Goal: Task Accomplishment & Management: Manage account settings

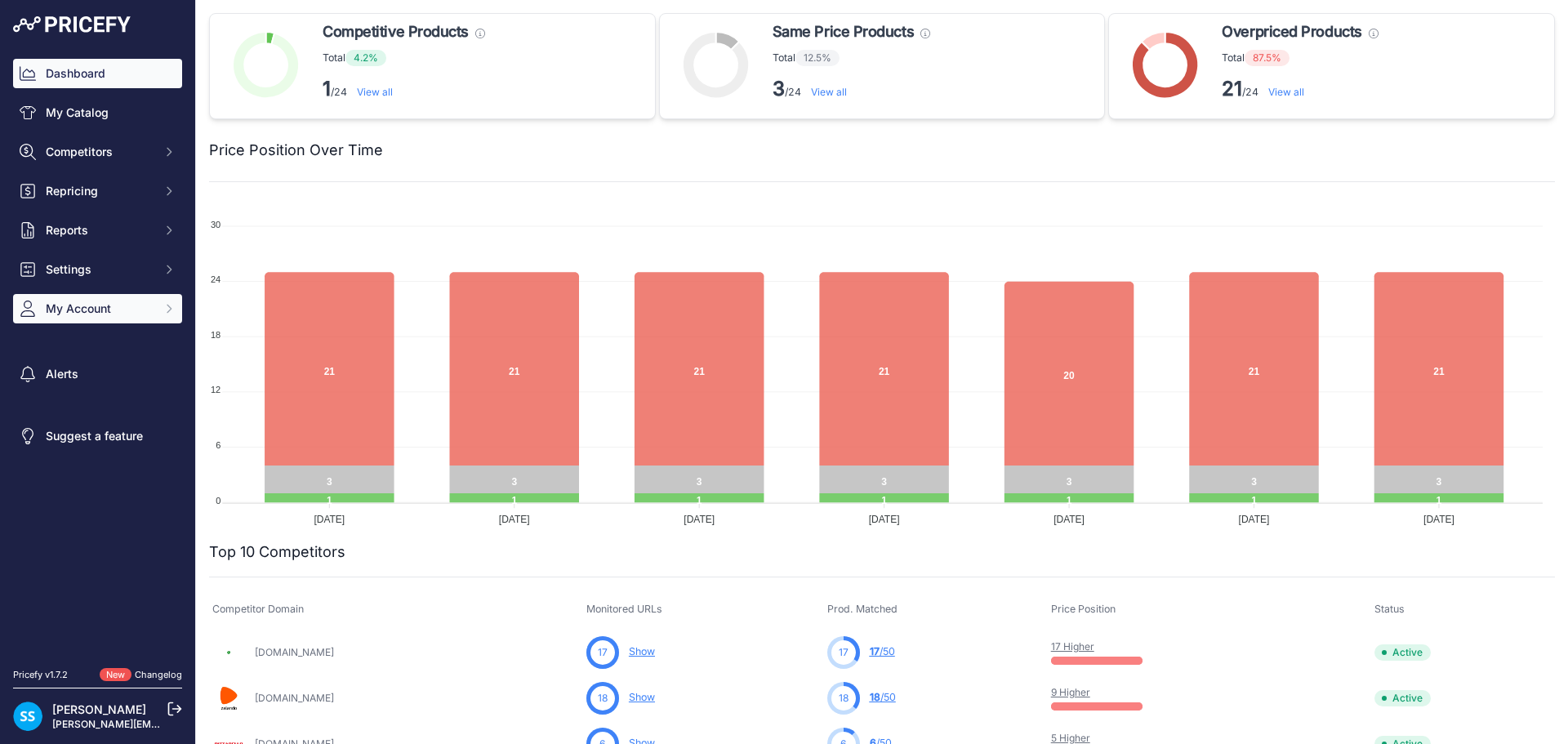
click at [171, 310] on icon "Sidebar" at bounding box center [169, 308] width 13 height 13
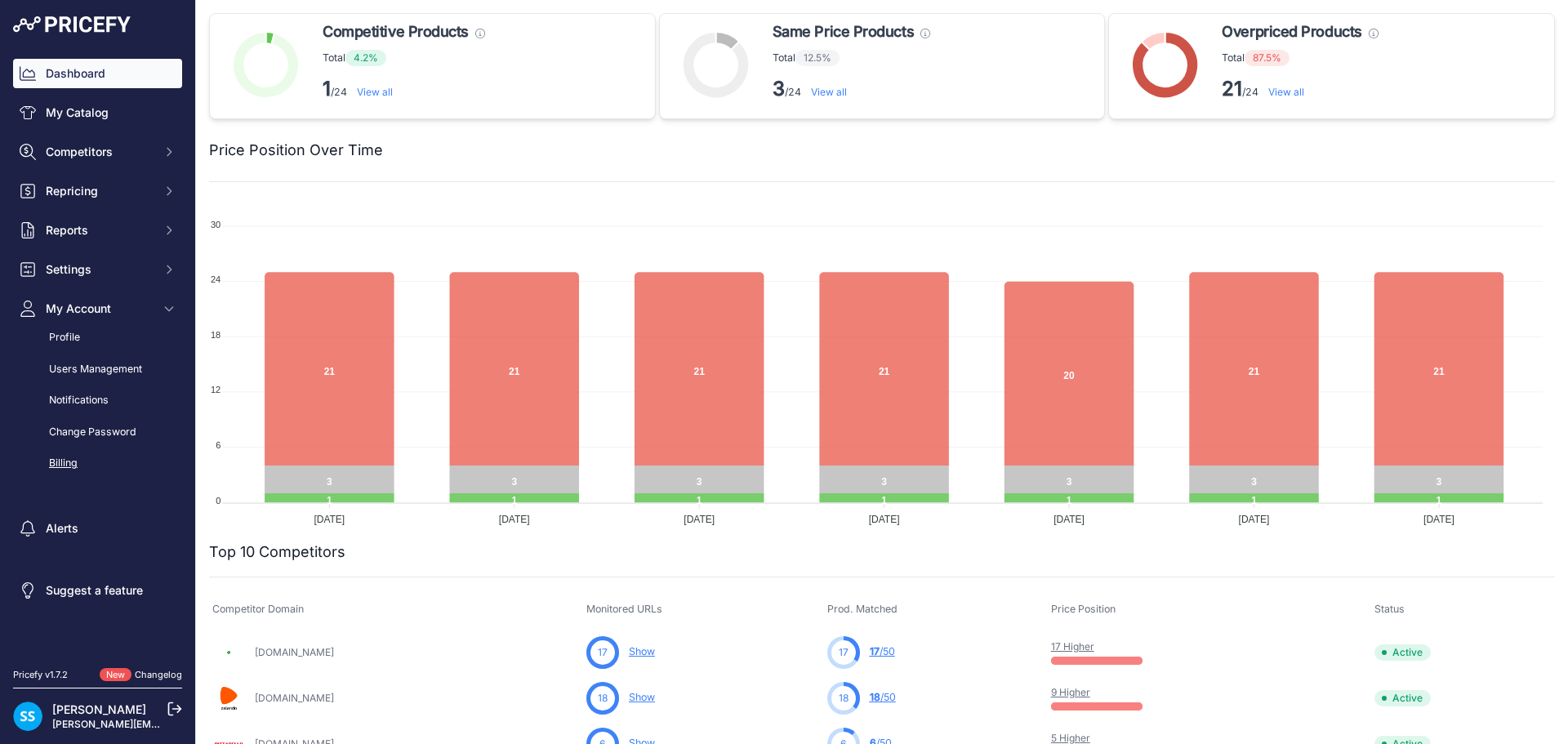
click at [81, 467] on link "Billing" at bounding box center [97, 464] width 169 height 29
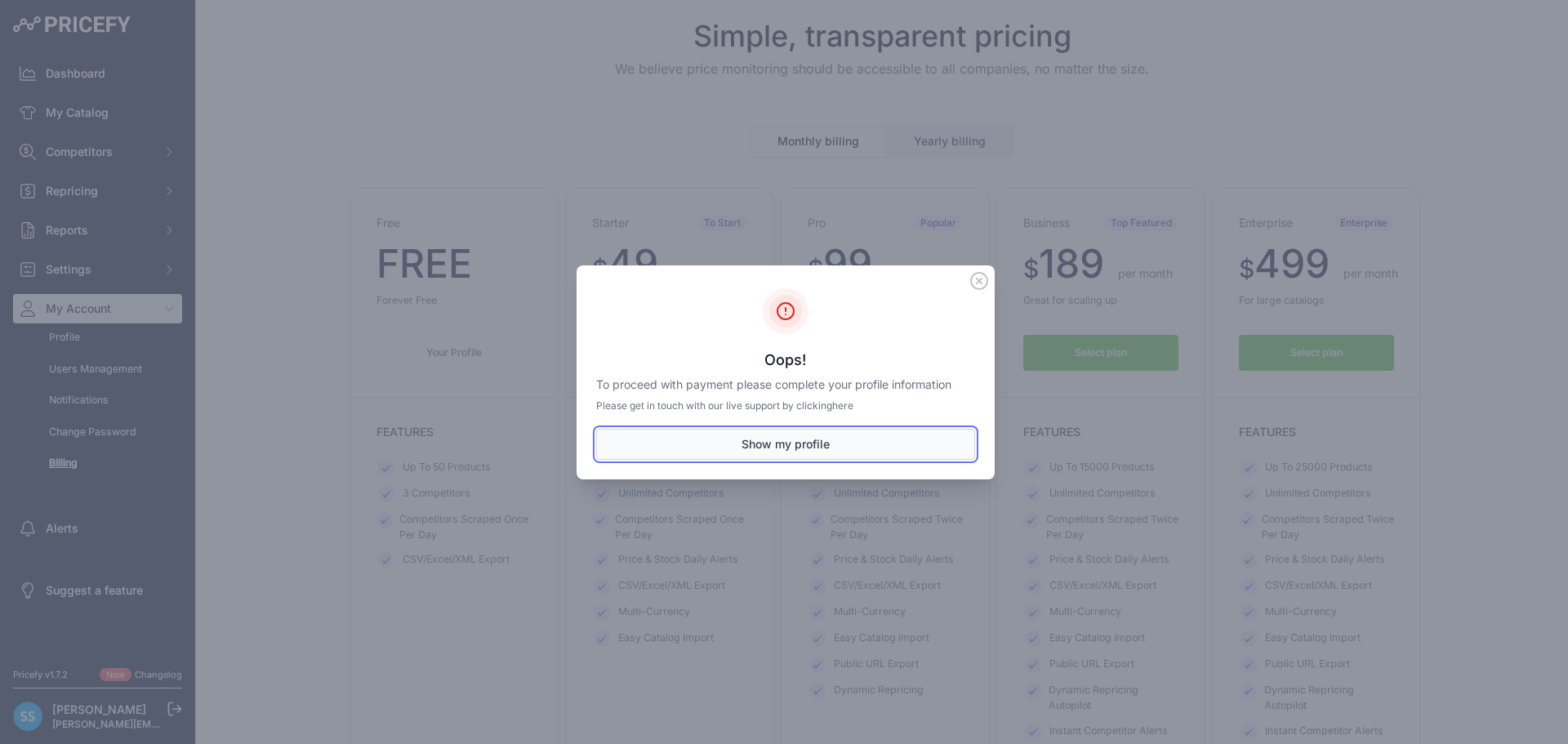
click at [857, 445] on button "Show my profile" at bounding box center [785, 444] width 379 height 31
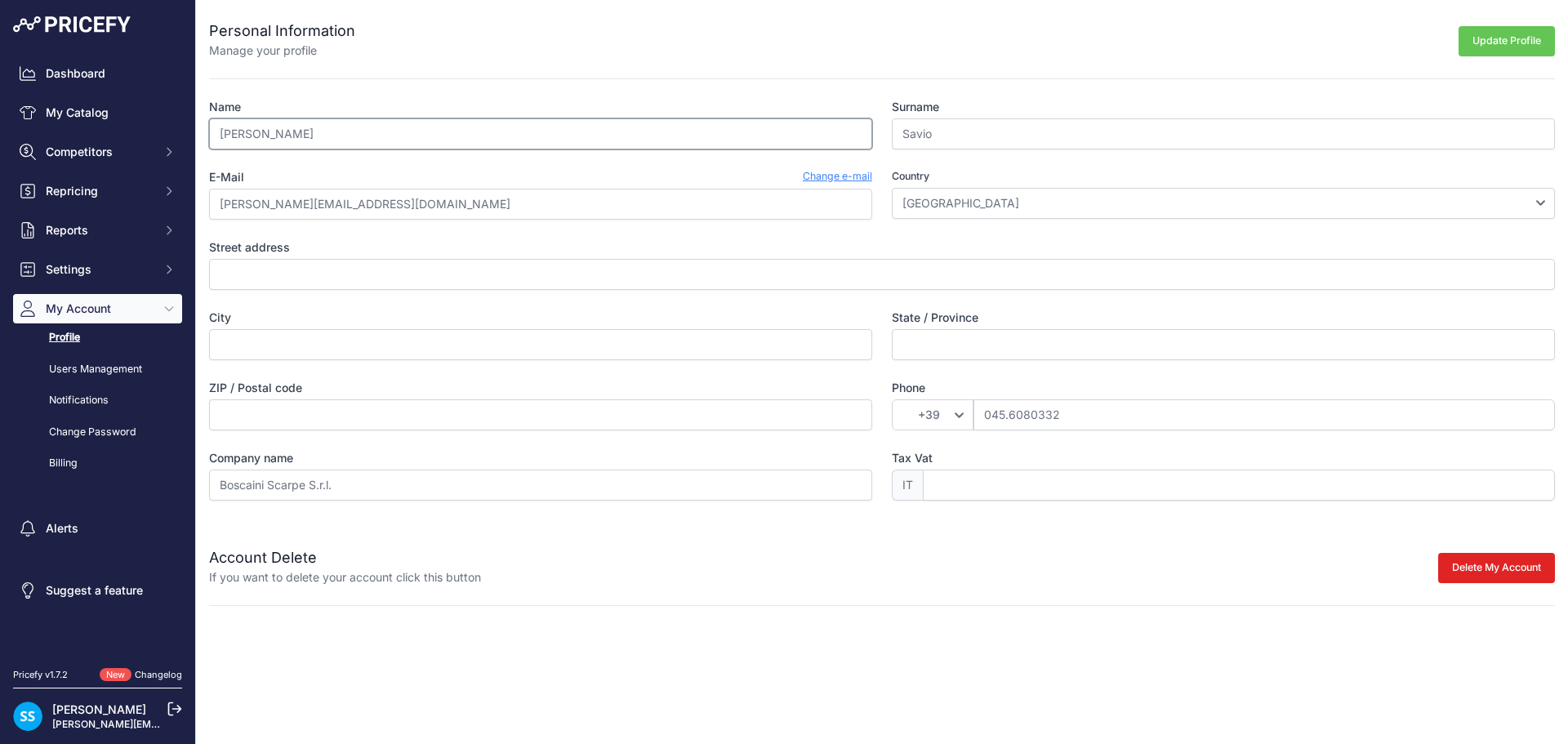
click at [572, 133] on input "Stefano" at bounding box center [540, 134] width 663 height 31
click at [505, 276] on input "Street address" at bounding box center [881, 274] width 1346 height 31
type input "via Molinara 7"
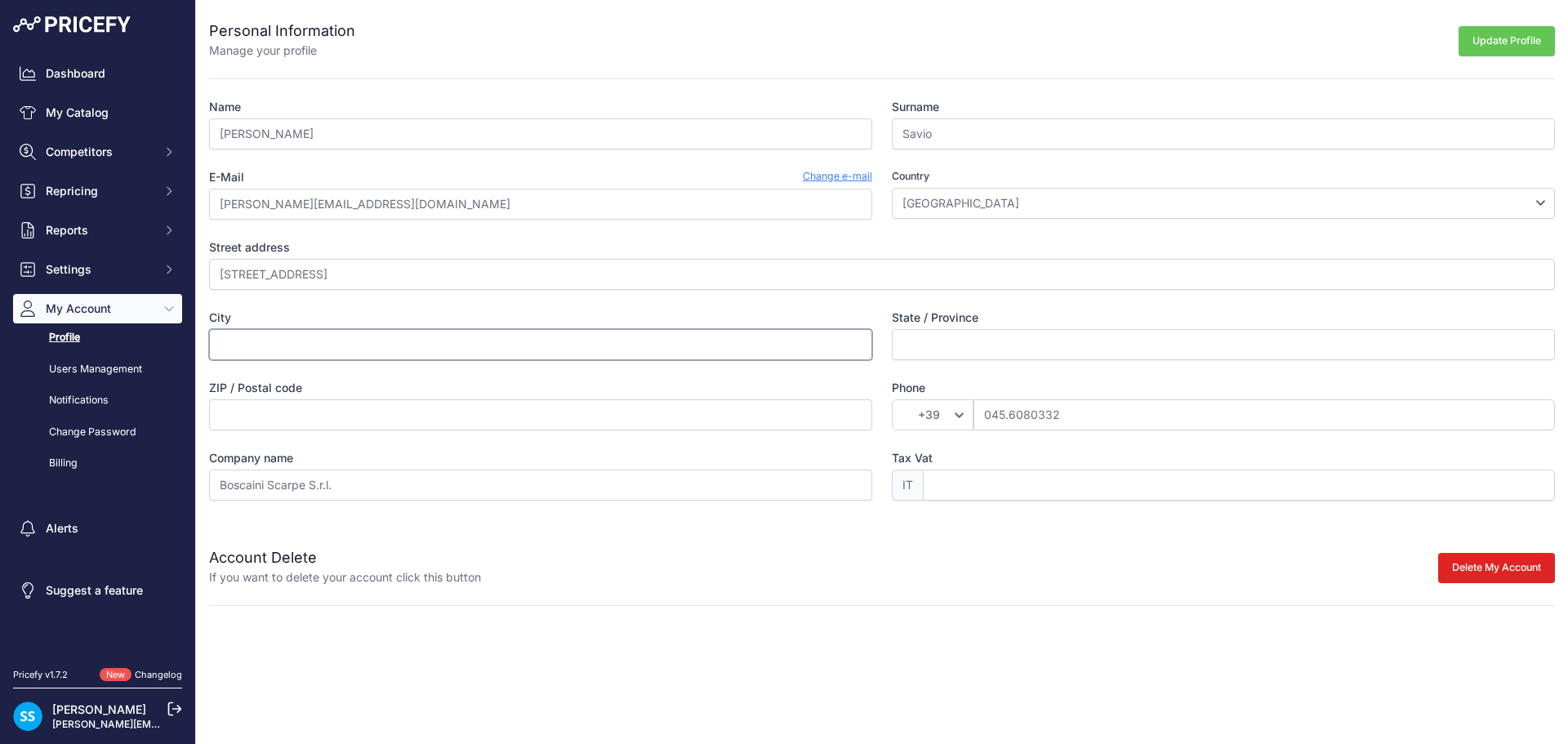
type input "Sona"
type input "Verona"
type input "37066"
click at [999, 487] on input "Tax Vat" at bounding box center [1238, 485] width 632 height 31
type input "02314420239"
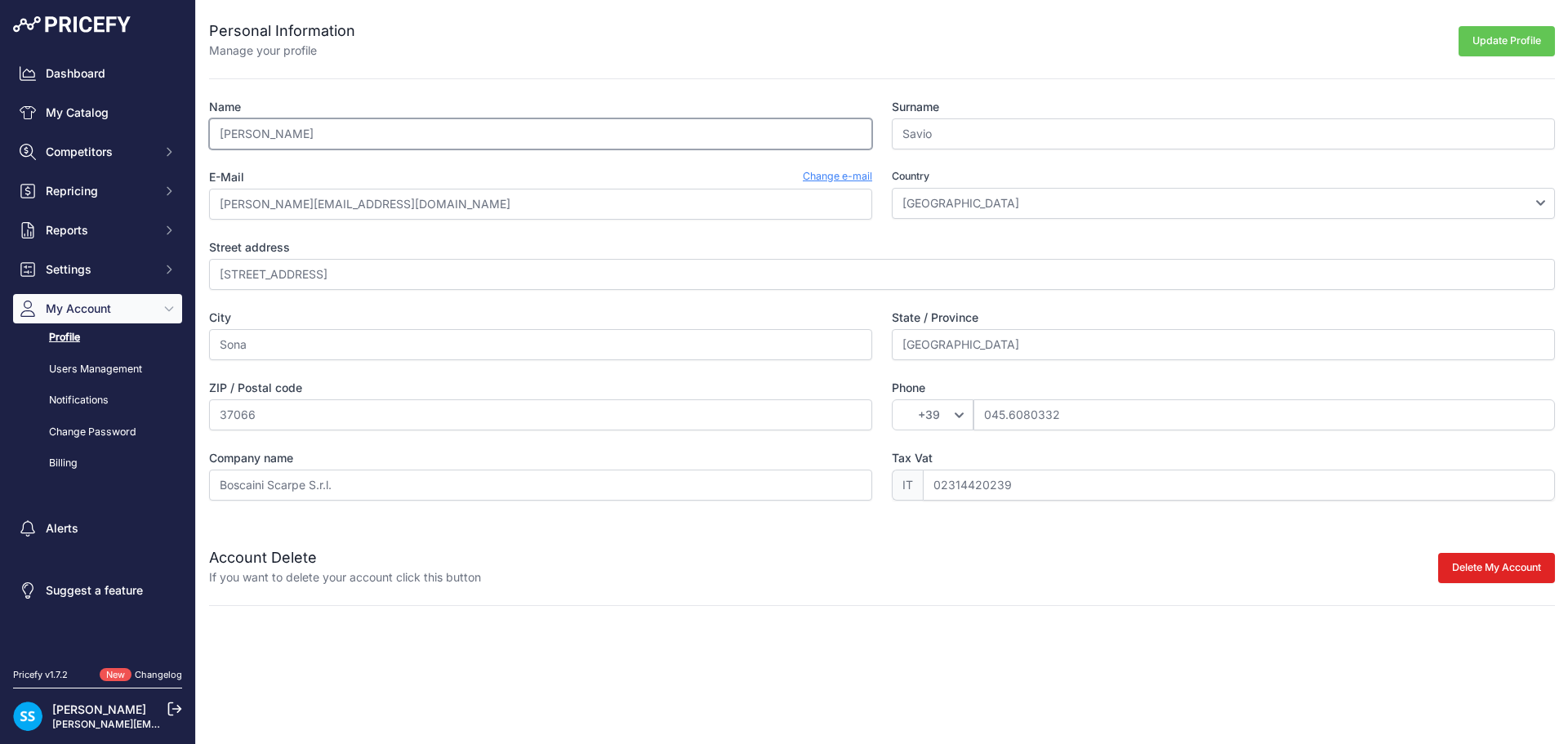
click at [499, 133] on input "Stefano" at bounding box center [540, 134] width 663 height 31
type input "[PERSON_NAME]"
click at [902, 147] on input "Savio" at bounding box center [1223, 134] width 663 height 31
click at [907, 143] on input "Savio" at bounding box center [1223, 134] width 663 height 31
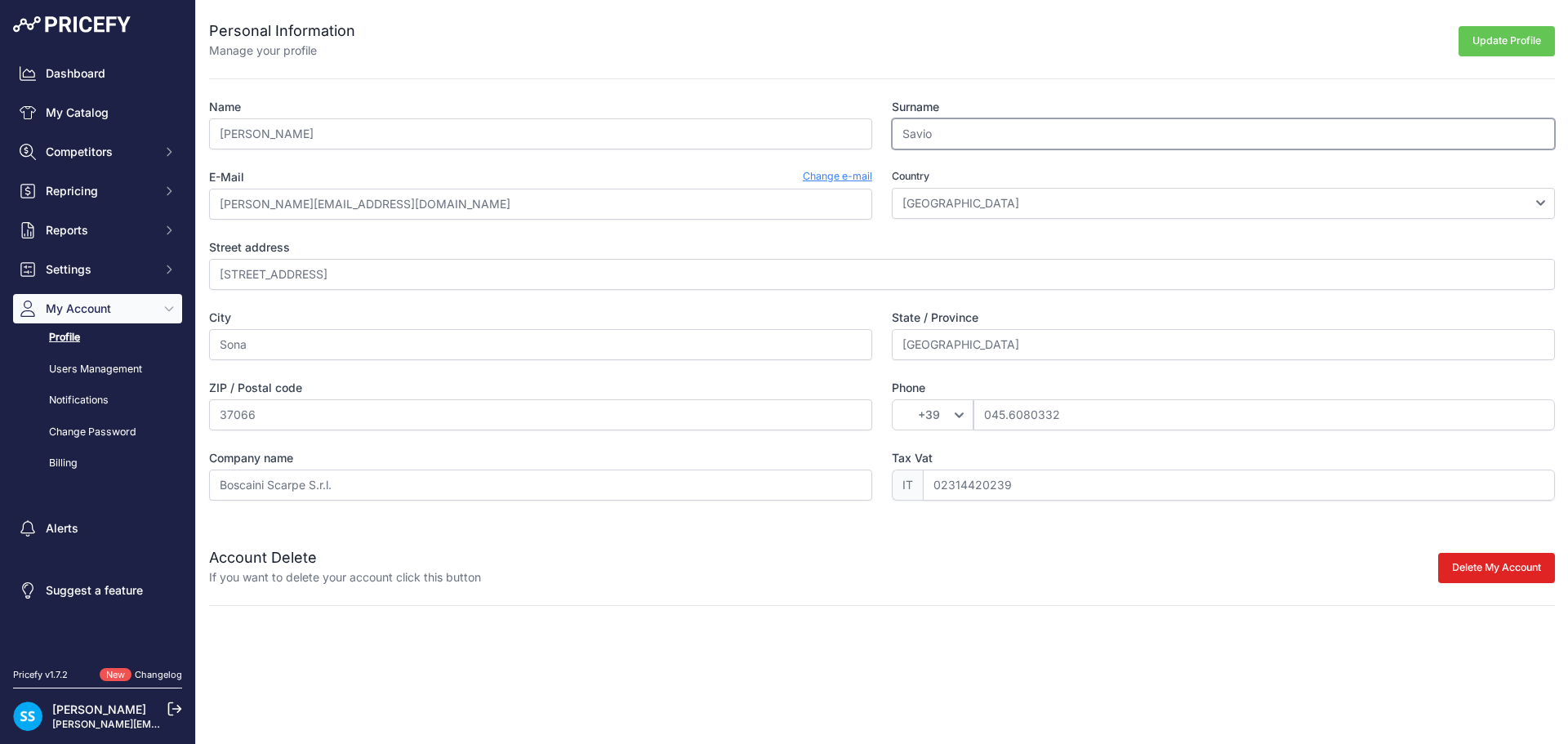
click at [907, 143] on input "Savio" at bounding box center [1223, 134] width 663 height 31
type input "Boscaini"
click at [1521, 26] on button "Update Profile" at bounding box center [1507, 42] width 97 height 31
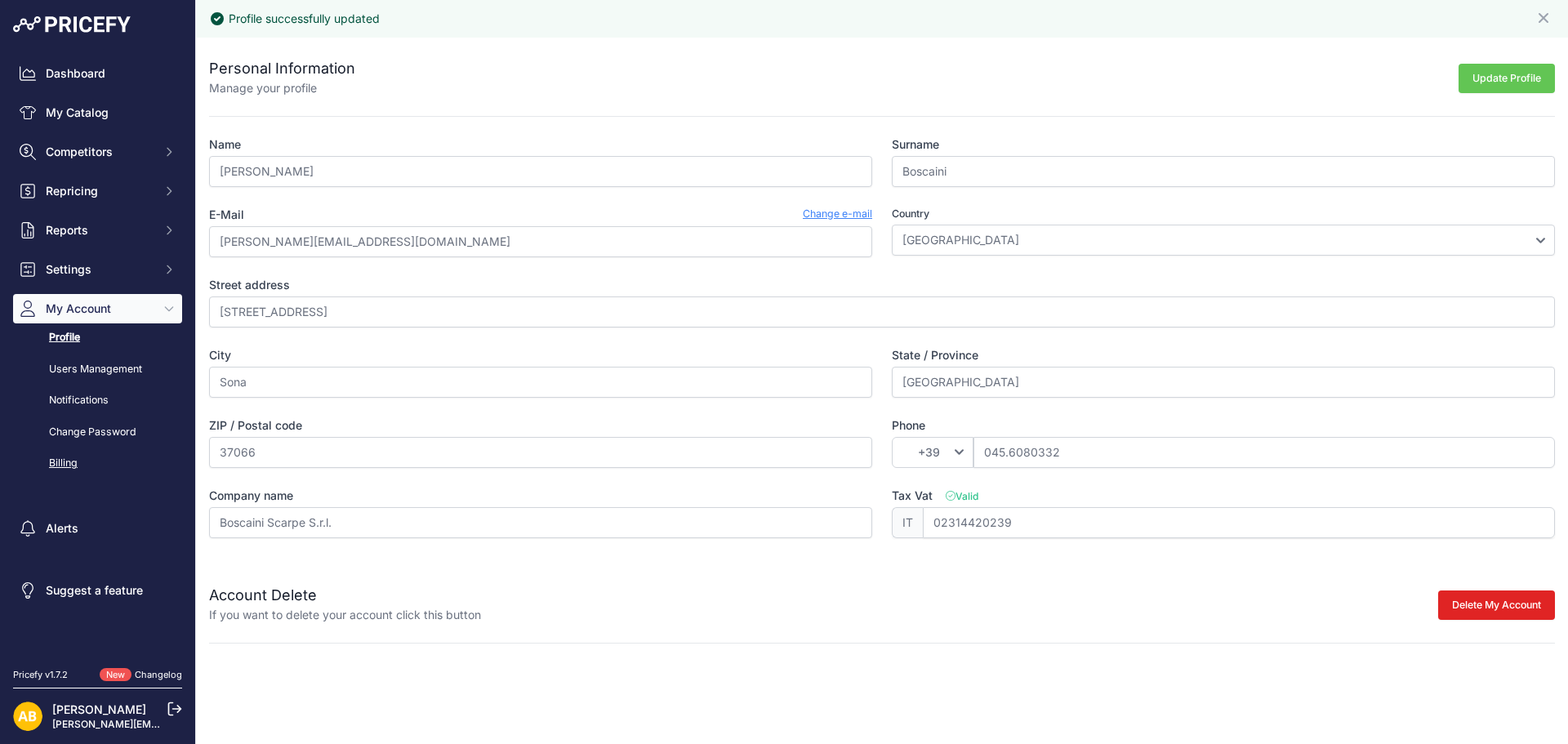
click at [66, 463] on link "Billing" at bounding box center [97, 464] width 169 height 29
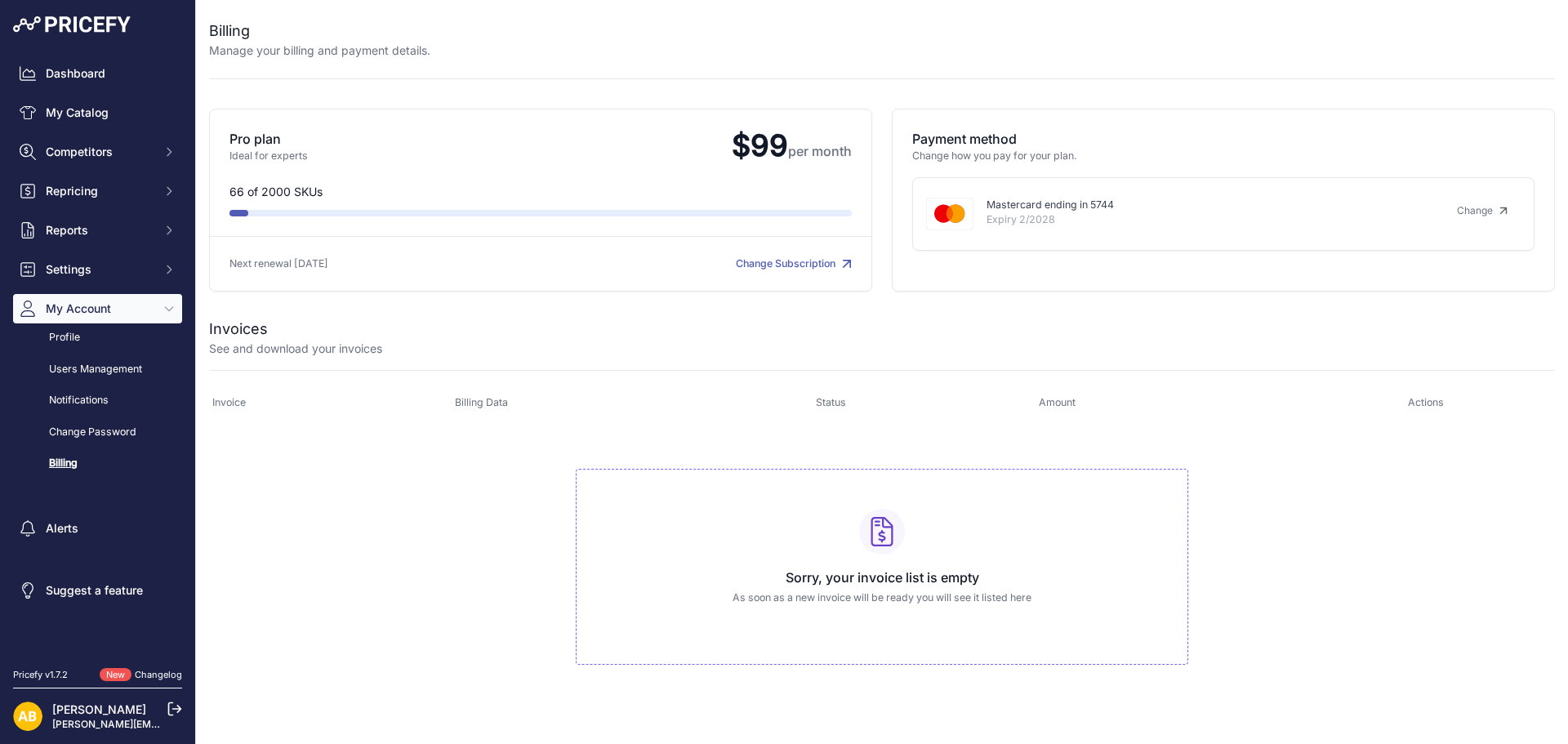
click at [1095, 203] on p "Mastercard ending in 5744" at bounding box center [1208, 205] width 444 height 15
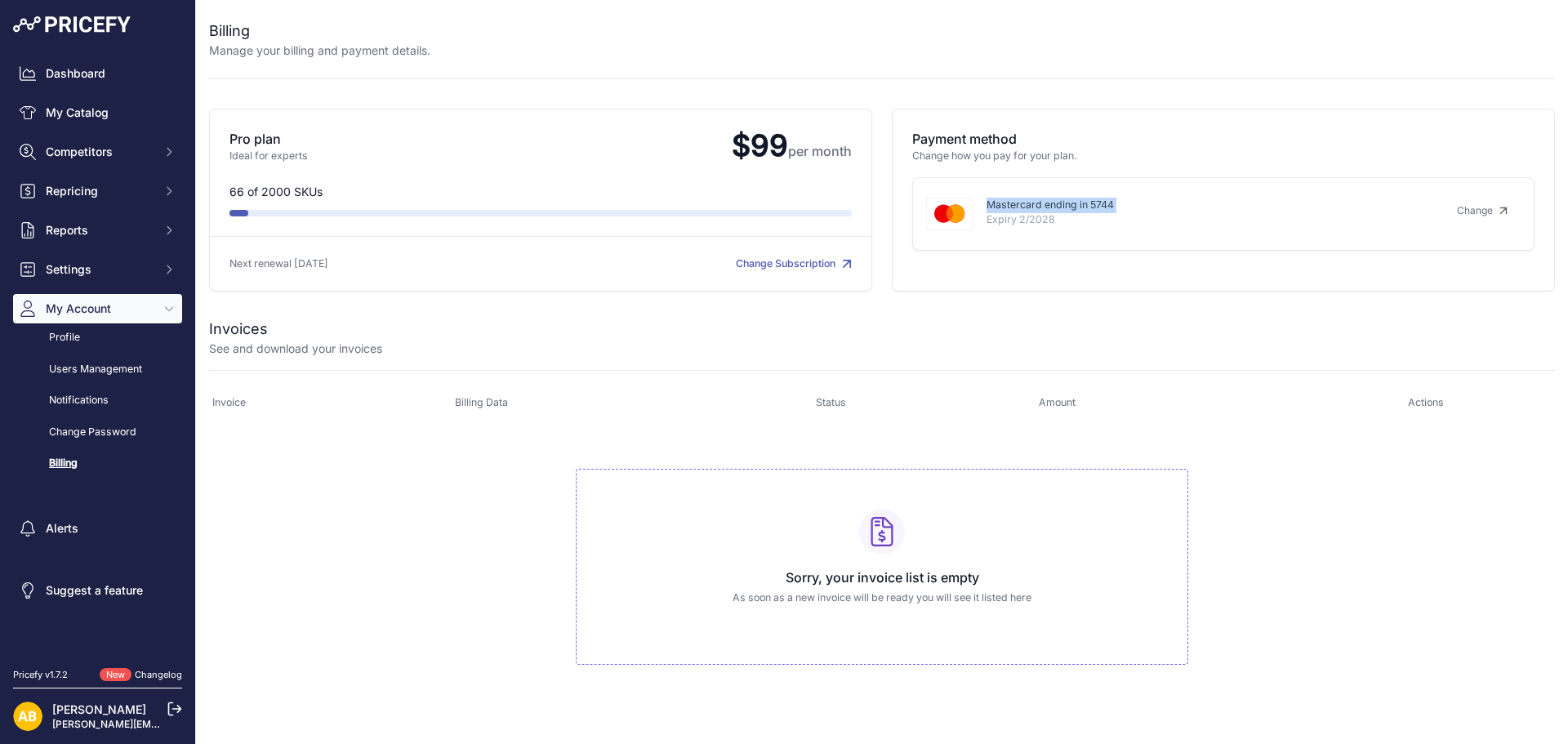
copy div "Mastercard ending in 5744"
